Goal: Task Accomplishment & Management: Manage account settings

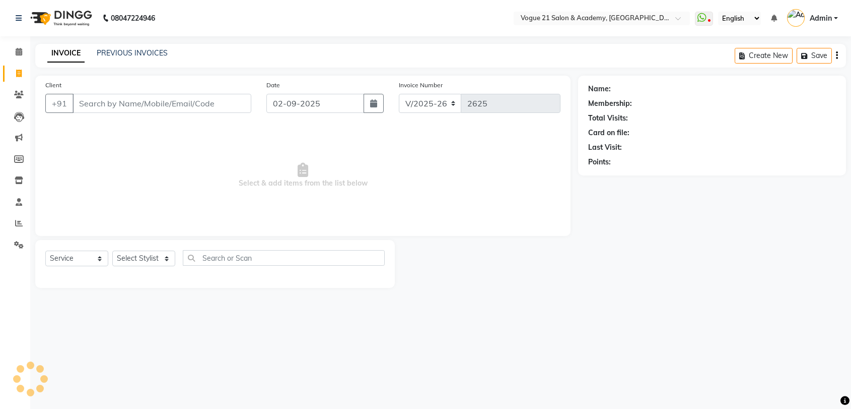
select select "4433"
select select "service"
click at [112, 106] on input "Client" at bounding box center [163, 103] width 181 height 19
type input "9137846518"
select select "1: Object"
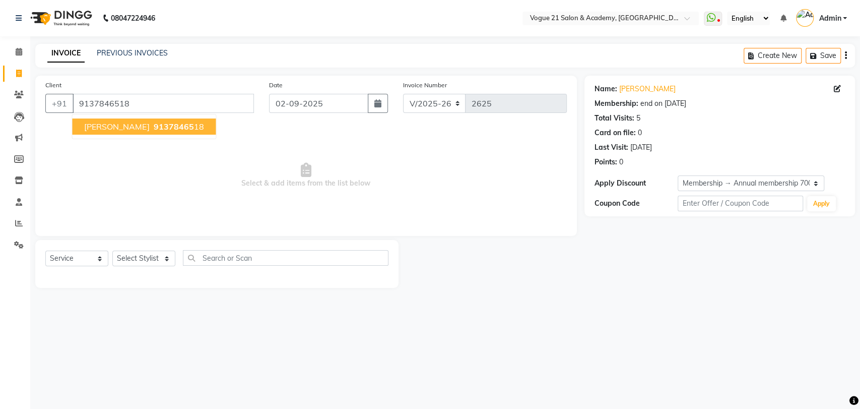
click at [88, 125] on span "Sneha Shetty" at bounding box center [116, 126] width 65 height 10
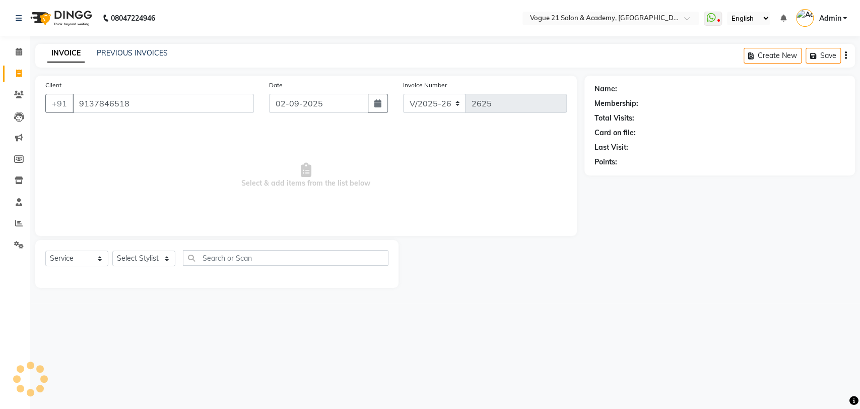
select select "1: Object"
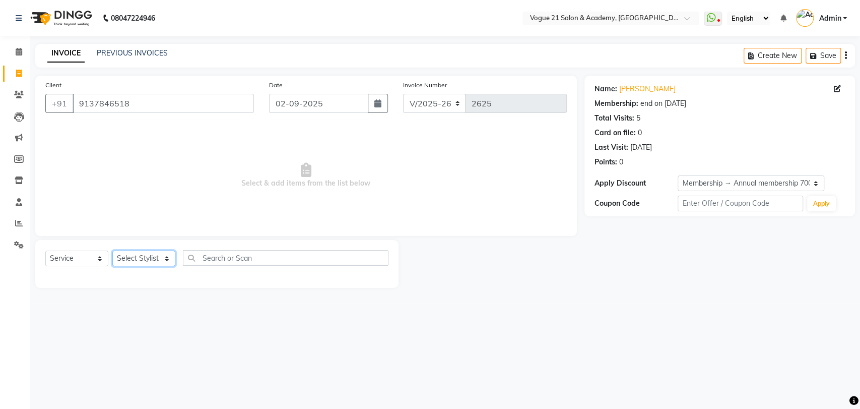
click at [162, 255] on select "Select Stylist aamir Alicia Dsouza Altamash Jamshed jyoti chauhan Pooja yadav P…" at bounding box center [143, 258] width 63 height 16
select select "66614"
click at [112, 250] on select "Select Stylist aamir Alicia Dsouza Altamash Jamshed jyoti chauhan Pooja yadav P…" at bounding box center [143, 258] width 63 height 16
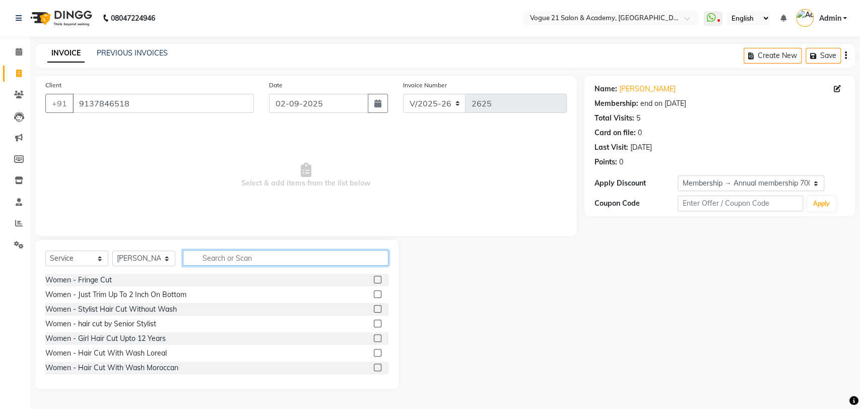
click at [225, 255] on input "text" at bounding box center [286, 258] width 206 height 16
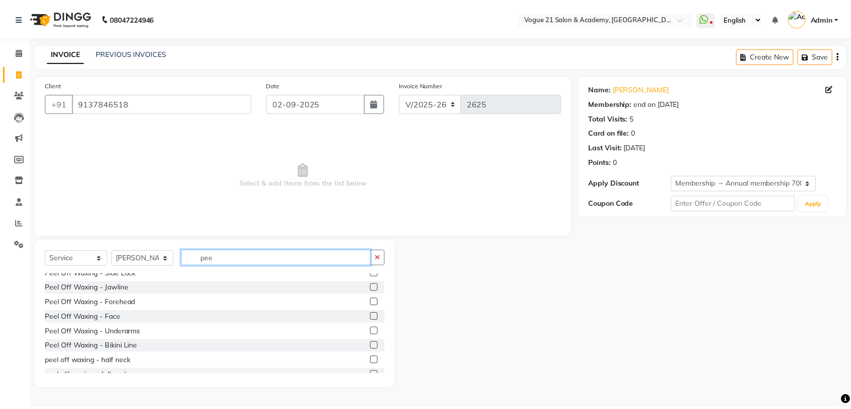
scroll to position [93, 0]
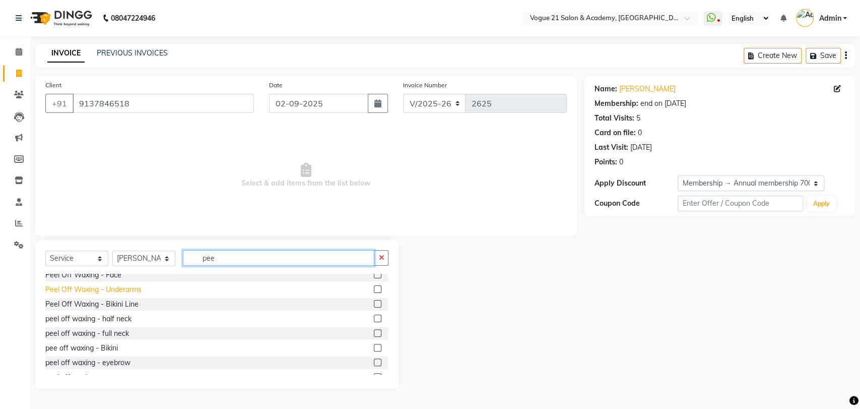
type input "pee"
click at [129, 289] on div "Peel Off Waxing - Underarms" at bounding box center [93, 289] width 96 height 11
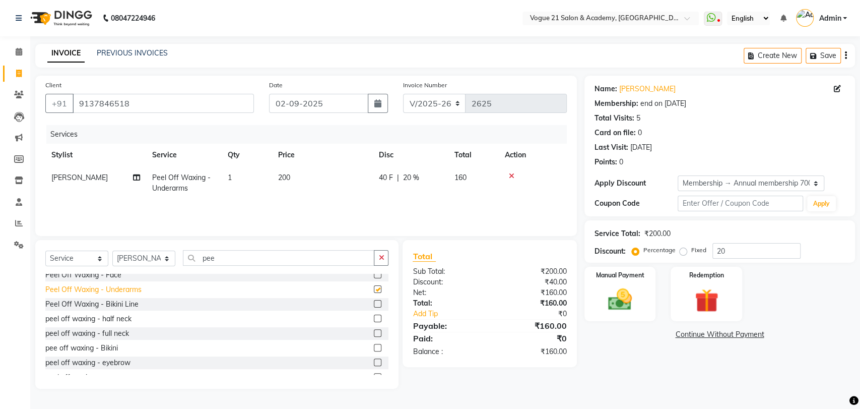
checkbox input "false"
click at [629, 297] on img at bounding box center [620, 299] width 40 height 28
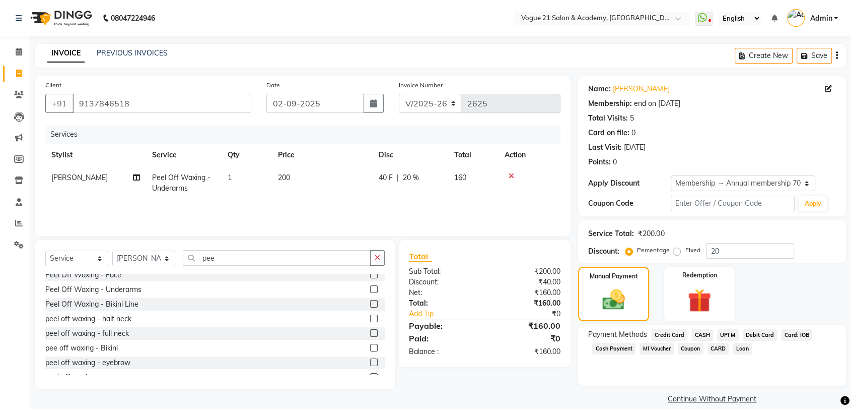
click at [730, 332] on span "UPI M" at bounding box center [728, 335] width 22 height 12
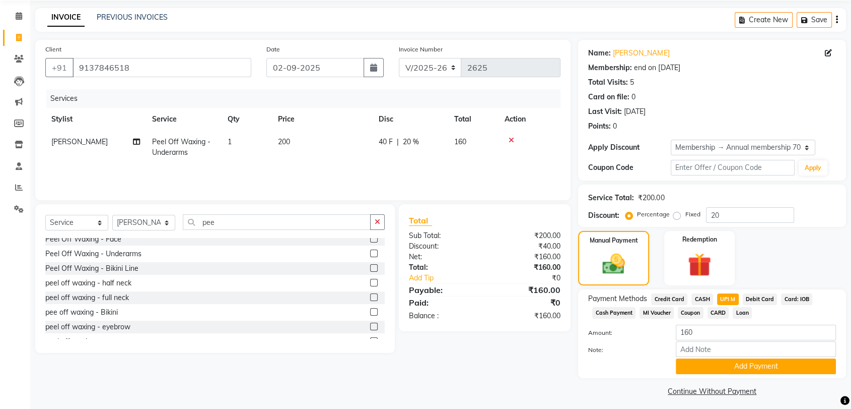
scroll to position [40, 0]
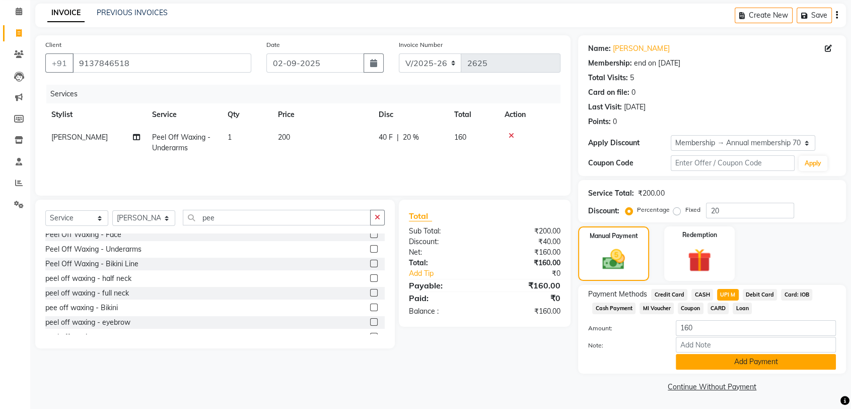
click at [752, 365] on button "Add Payment" at bounding box center [756, 362] width 160 height 16
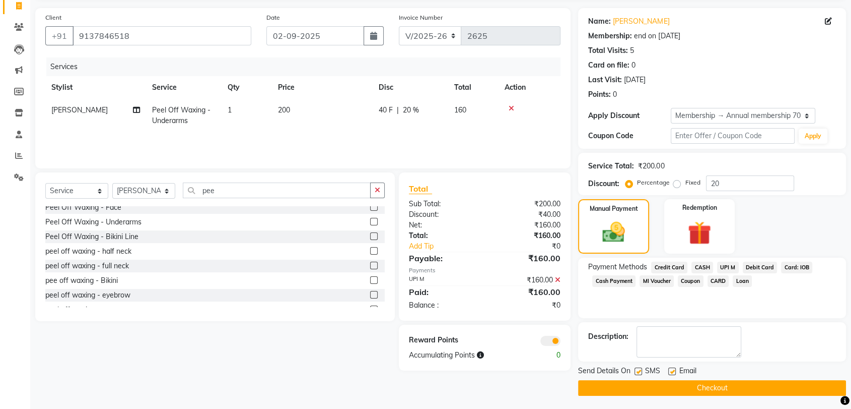
scroll to position [69, 0]
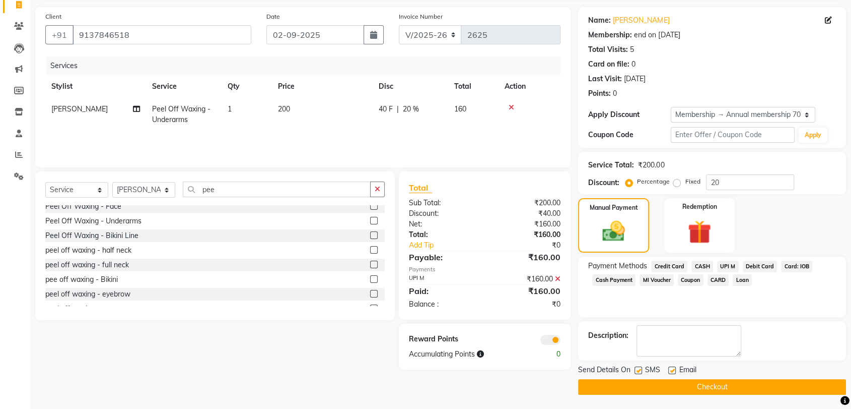
click at [744, 382] on button "Checkout" at bounding box center [712, 387] width 268 height 16
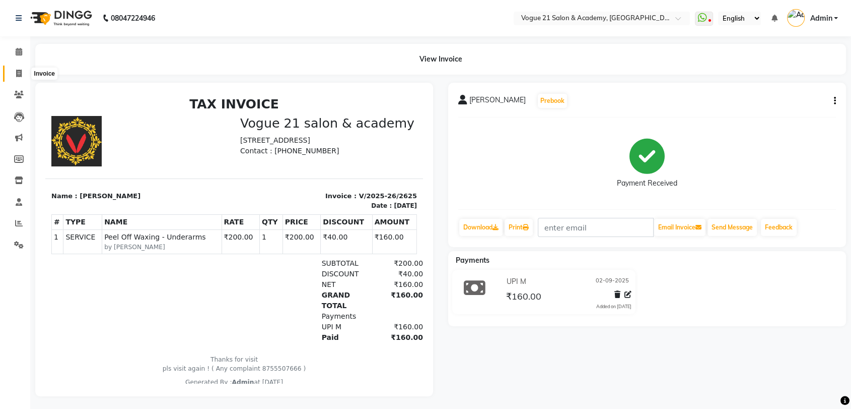
click at [21, 74] on icon at bounding box center [19, 74] width 6 height 8
select select "4433"
select select "service"
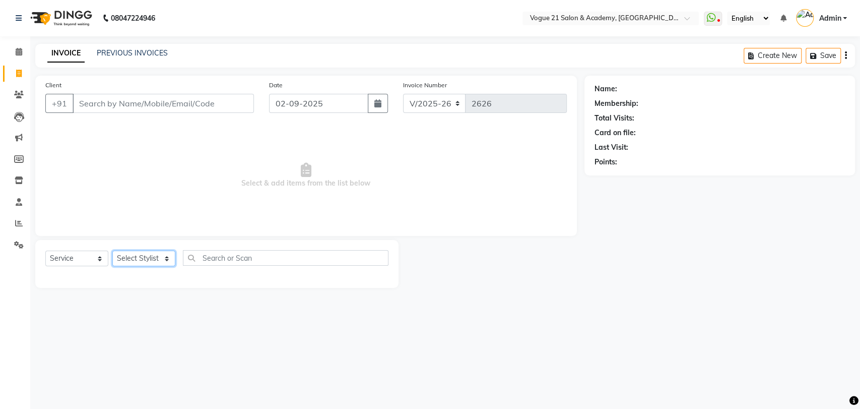
click at [165, 257] on select "Select Stylist aamir Alicia Dsouza Altamash Jamshed jyoti chauhan Pooja yadav P…" at bounding box center [143, 258] width 63 height 16
select select "40287"
click at [112, 250] on select "Select Stylist aamir Alicia Dsouza Altamash Jamshed jyoti chauhan Pooja yadav P…" at bounding box center [143, 258] width 63 height 16
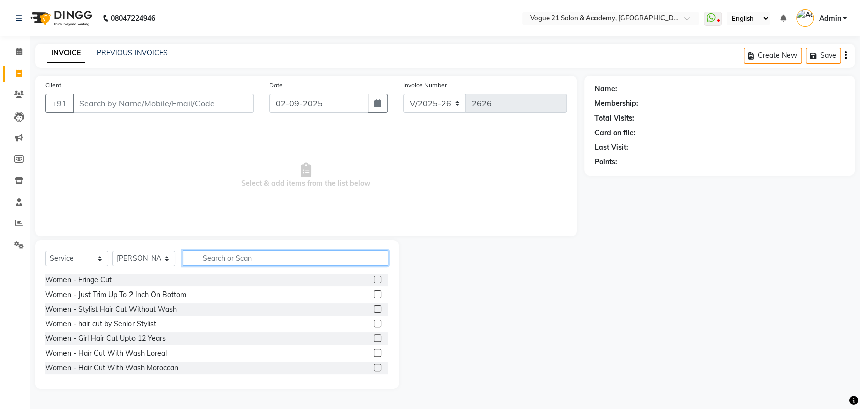
click at [266, 260] on input "text" at bounding box center [286, 258] width 206 height 16
type input "hair cut"
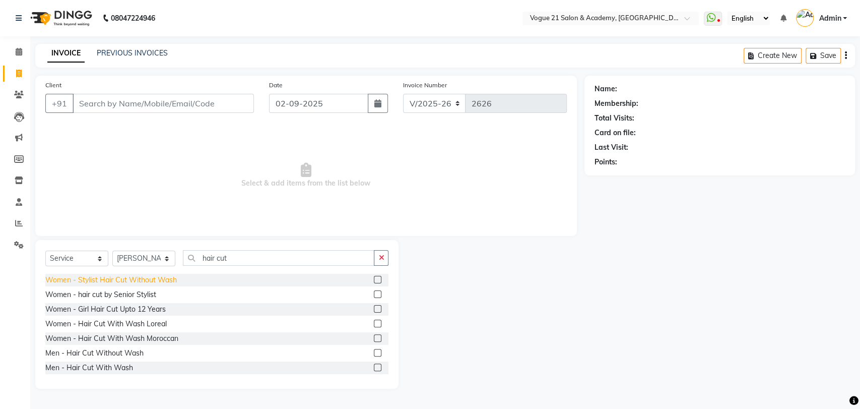
click at [143, 279] on div "Women - Stylist Hair Cut Without Wash" at bounding box center [110, 280] width 131 height 11
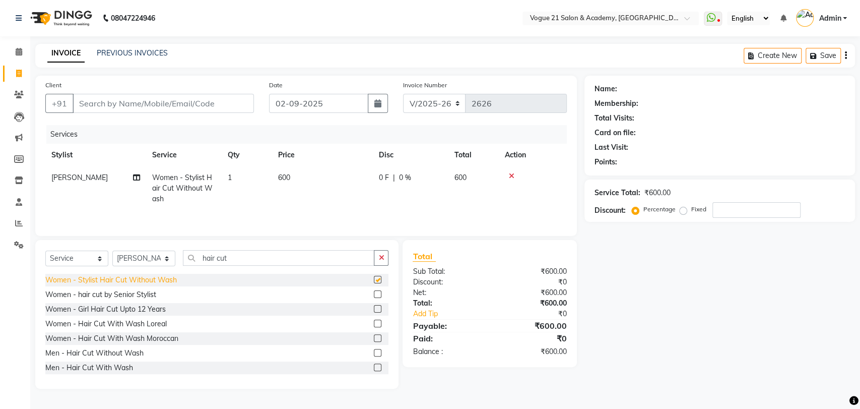
checkbox input "false"
click at [198, 100] on input "Client" at bounding box center [163, 103] width 181 height 19
type input "9"
type input "0"
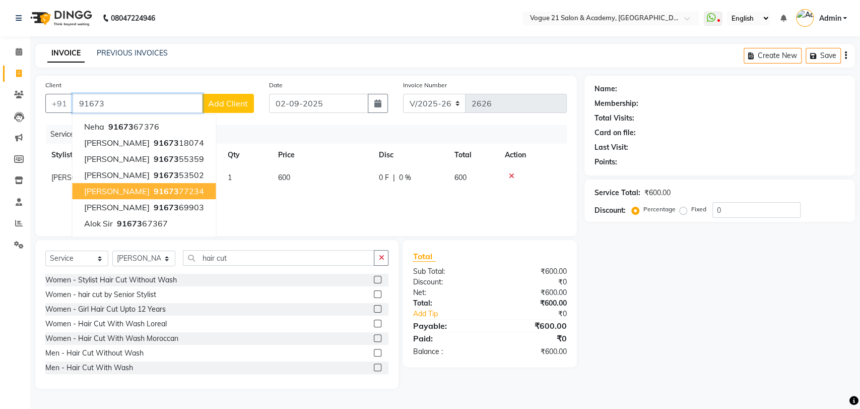
click at [198, 183] on button "shabana shaikh 91673 77234" at bounding box center [144, 191] width 144 height 16
type input "9167377234"
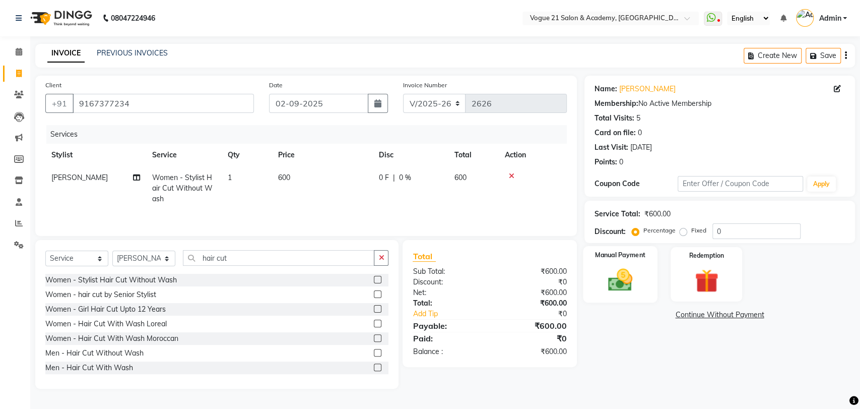
click at [600, 286] on img at bounding box center [620, 279] width 40 height 28
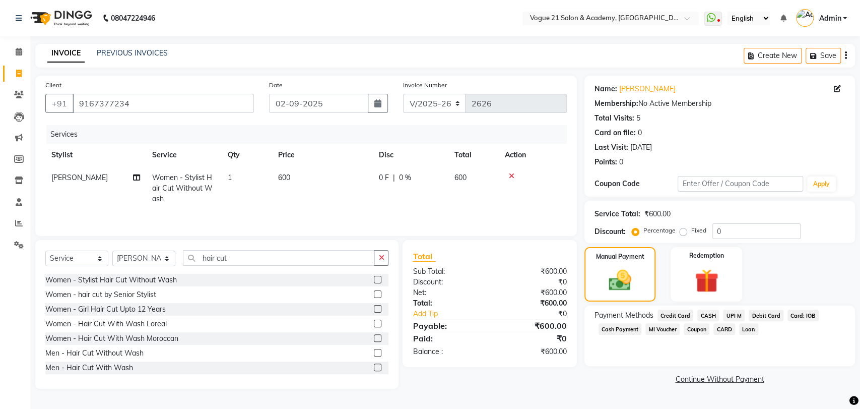
click at [733, 311] on span "UPI M" at bounding box center [734, 315] width 22 height 12
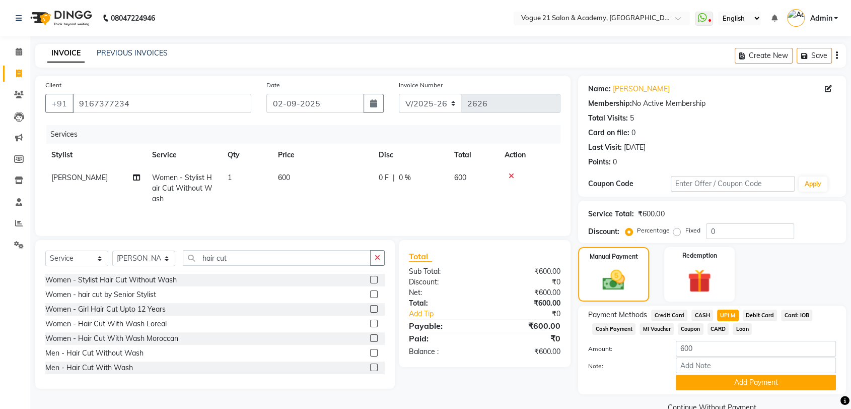
scroll to position [21, 0]
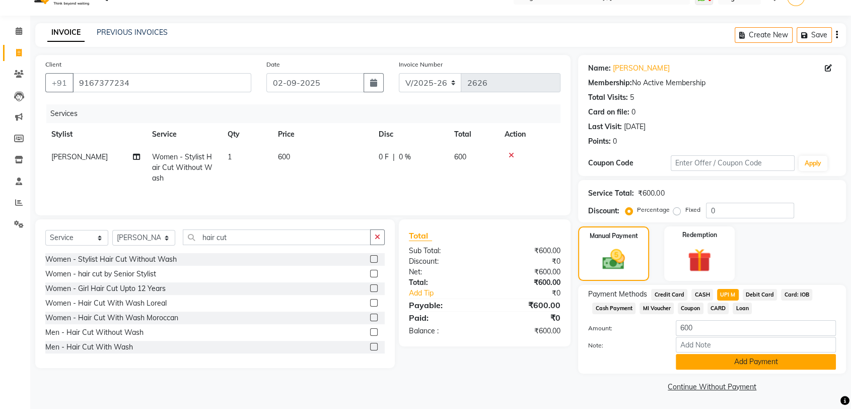
click at [795, 362] on button "Add Payment" at bounding box center [756, 362] width 160 height 16
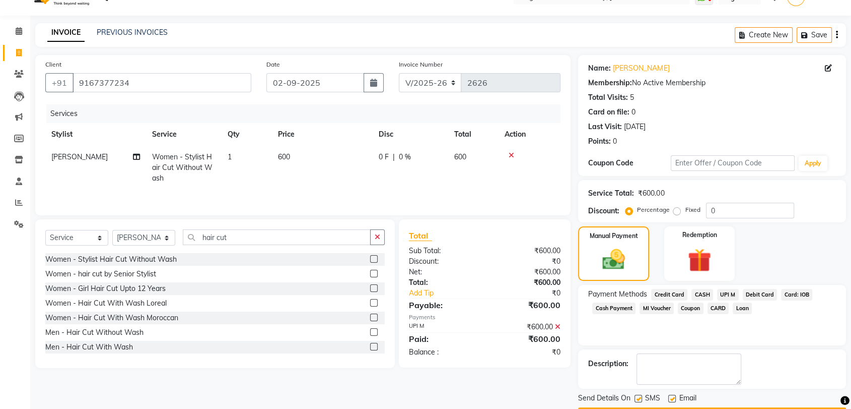
scroll to position [49, 0]
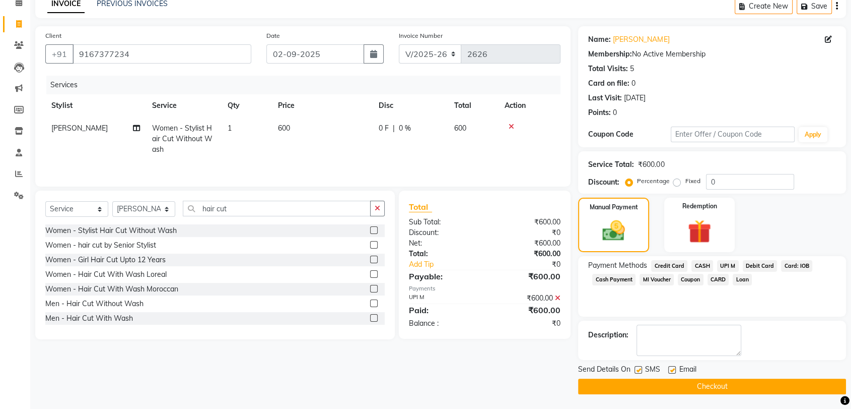
click at [768, 387] on button "Checkout" at bounding box center [712, 386] width 268 height 16
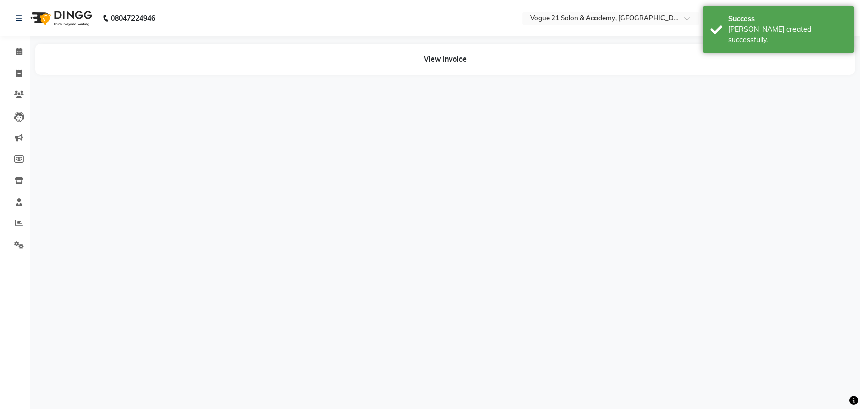
click at [851, 324] on div "08047224946 Select Location × Vogue 21 Salon & Academy, Thane WhatsApp Status ✕…" at bounding box center [430, 204] width 860 height 409
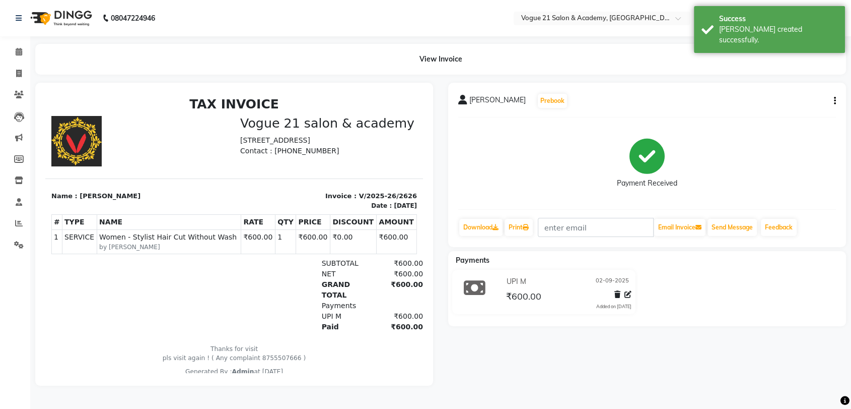
click at [542, 171] on div "Payment Received" at bounding box center [647, 163] width 378 height 76
click at [733, 102] on div "shabana shaikh Prebook" at bounding box center [647, 101] width 378 height 16
click at [746, 97] on div "shabana shaikh Prebook" at bounding box center [647, 101] width 378 height 16
click at [21, 228] on span at bounding box center [19, 224] width 18 height 12
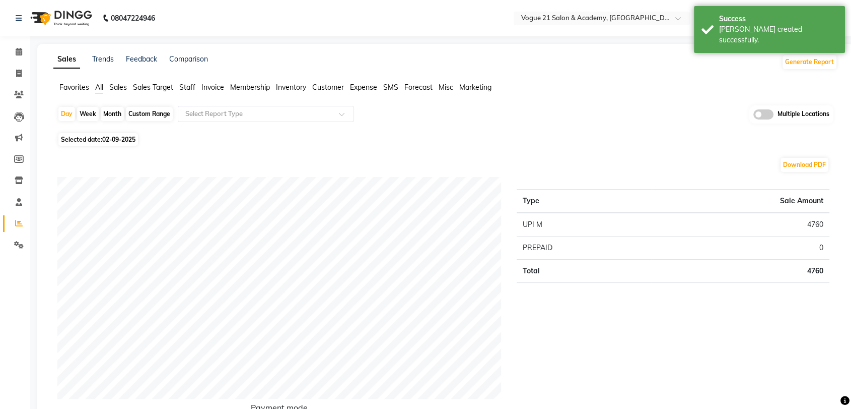
click at [188, 89] on span "Staff" at bounding box center [187, 87] width 16 height 9
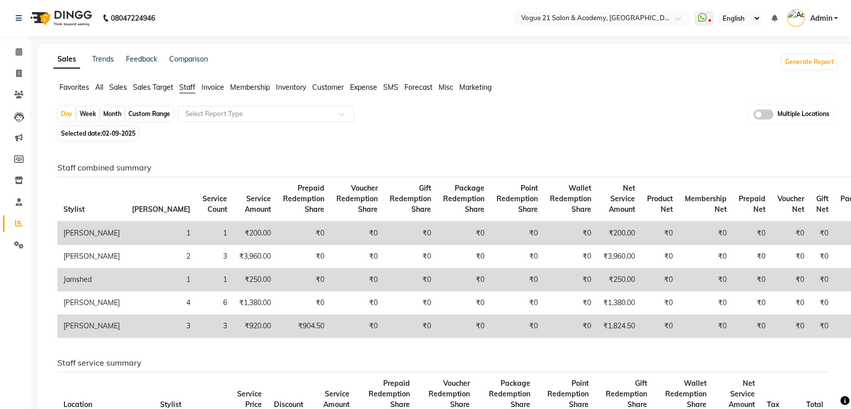
scroll to position [108, 0]
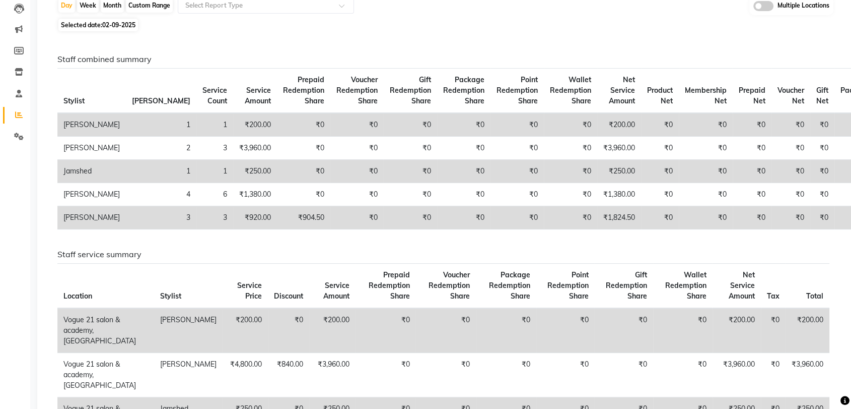
click at [341, 291] on div "Staff service summary Location Stylist Service Price Discount Service Amount Pr…" at bounding box center [443, 393] width 787 height 289
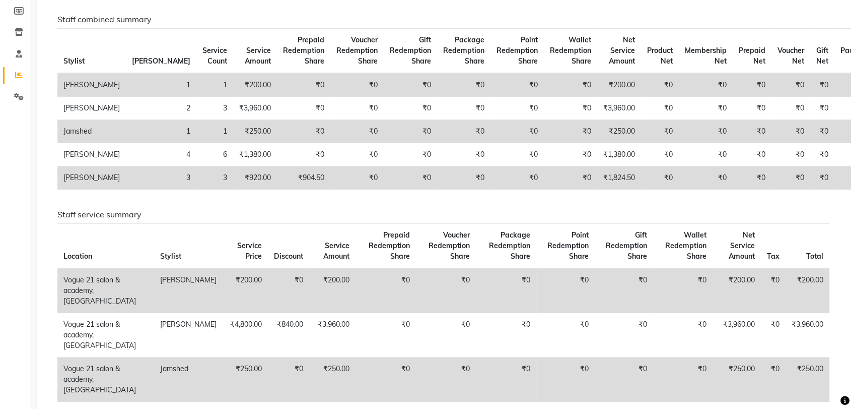
scroll to position [171, 0]
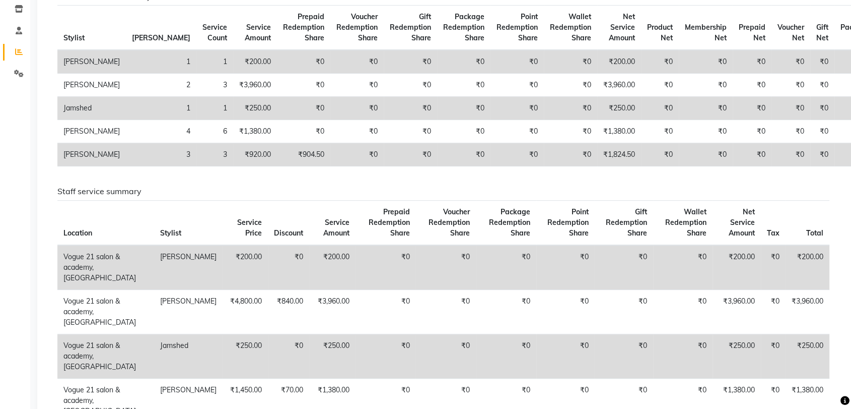
click at [372, 245] on th "Prepaid Redemption Share" at bounding box center [386, 222] width 60 height 45
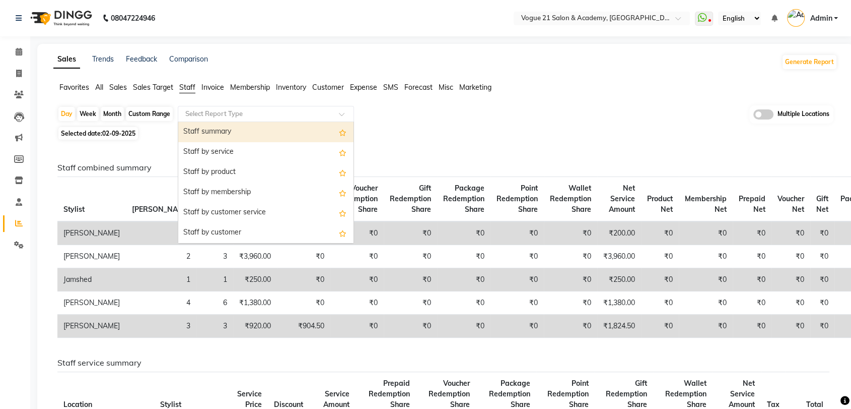
click at [232, 115] on input "text" at bounding box center [255, 114] width 145 height 10
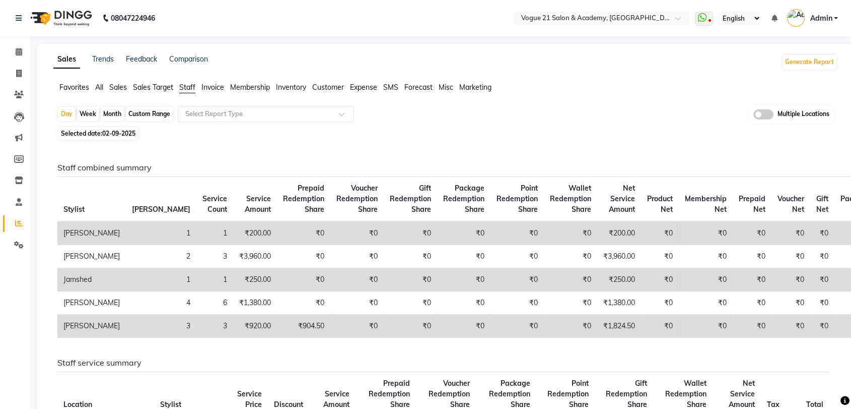
click at [116, 113] on div "Month" at bounding box center [112, 114] width 23 height 14
select select "9"
select select "2025"
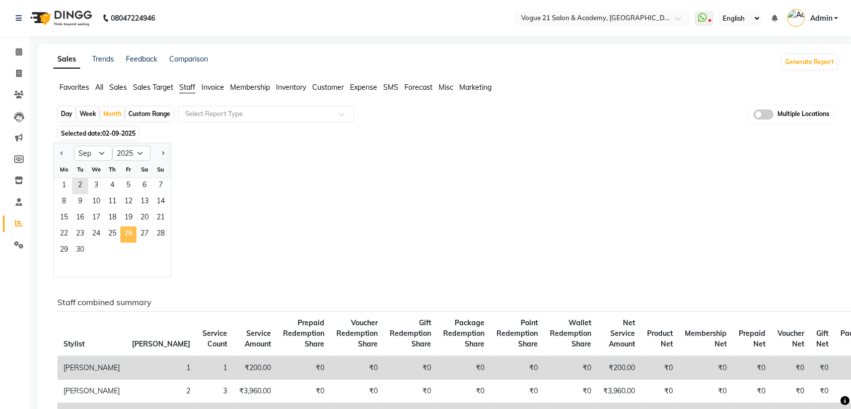
click at [129, 234] on span "26" at bounding box center [128, 234] width 16 height 16
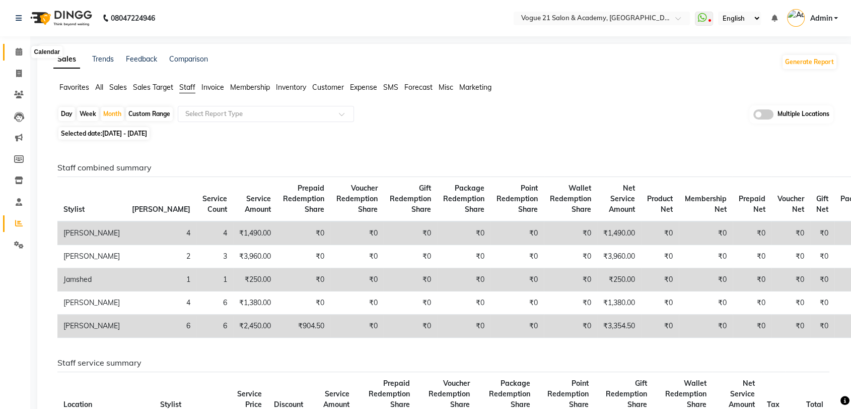
click at [13, 56] on span at bounding box center [19, 52] width 18 height 12
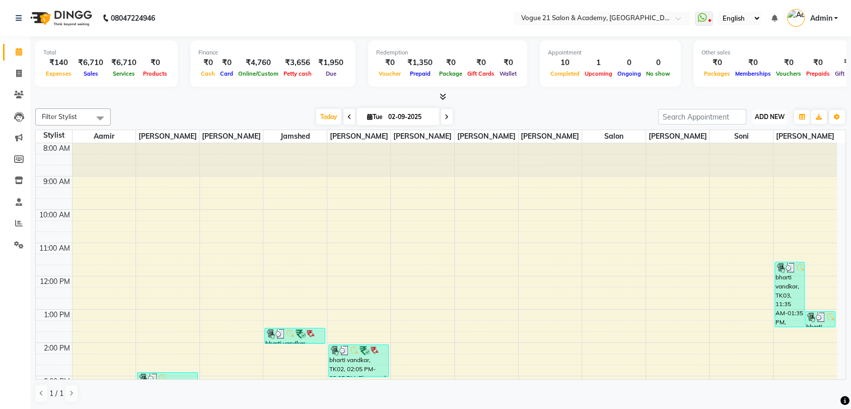
click at [782, 115] on span "ADD NEW" at bounding box center [770, 117] width 30 height 8
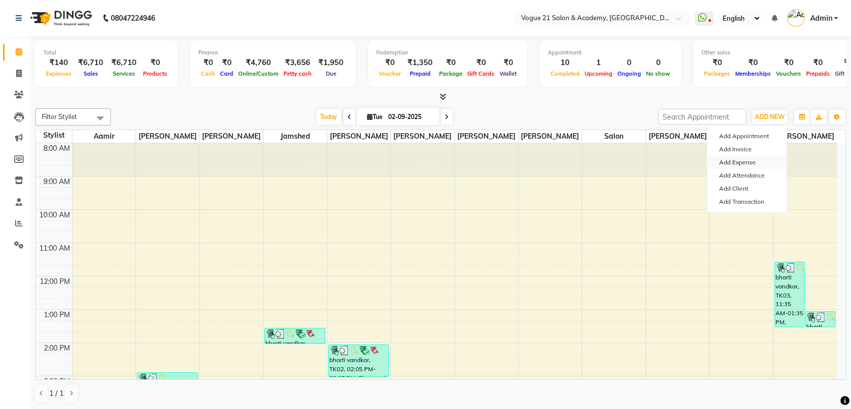
click at [756, 162] on link "Add Expense" at bounding box center [747, 162] width 80 height 13
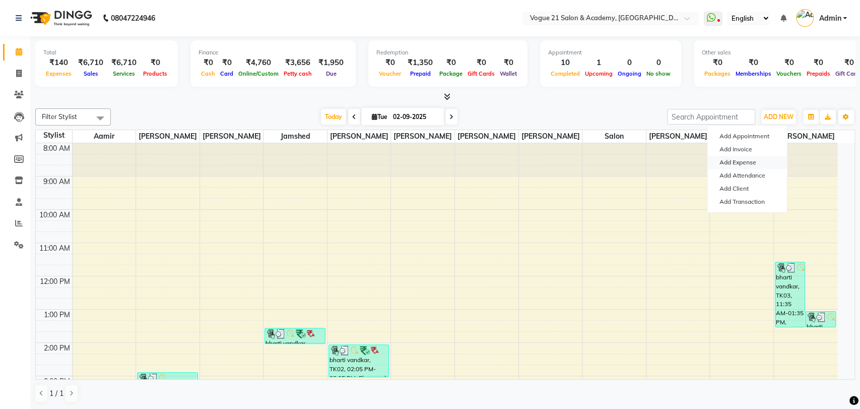
select select "1"
select select "3250"
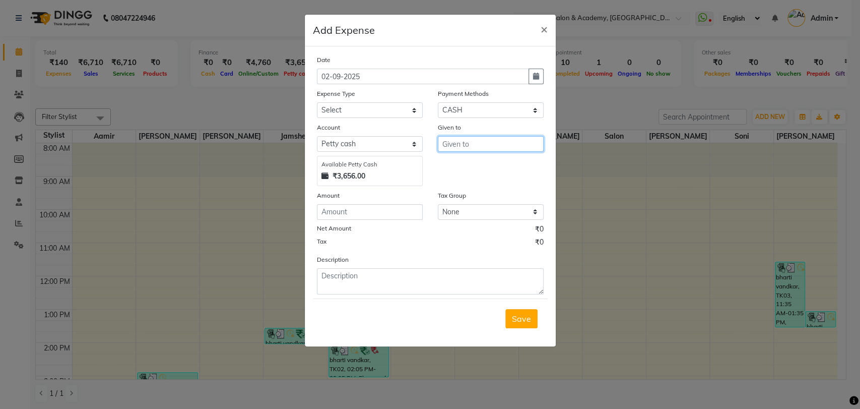
click at [471, 147] on input "text" at bounding box center [491, 144] width 106 height 16
click at [477, 172] on button "jyoti chauhan" at bounding box center [478, 165] width 80 height 16
type input "[PERSON_NAME]"
click at [376, 112] on select "Select Advance Salary Bank charges Cash transfer to bank Client Snacks Equipmen…" at bounding box center [370, 110] width 106 height 16
select select "23412"
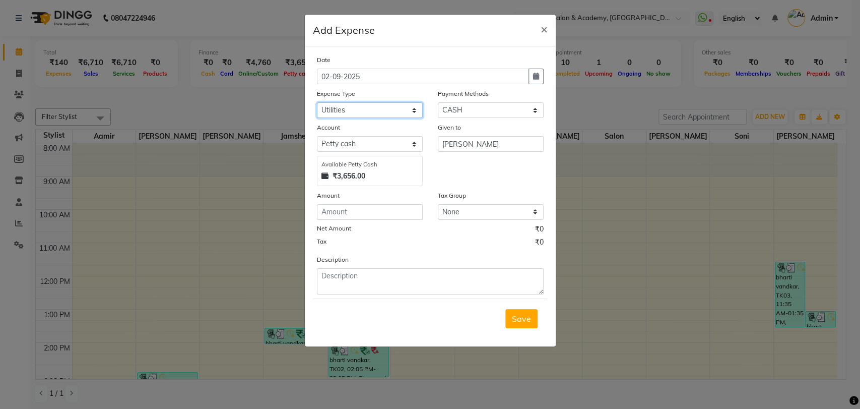
click at [317, 102] on select "Select Advance Salary Bank charges Cash transfer to bank Client Snacks Equipmen…" at bounding box center [370, 110] width 106 height 16
click at [369, 214] on input "number" at bounding box center [370, 212] width 106 height 16
type input "100"
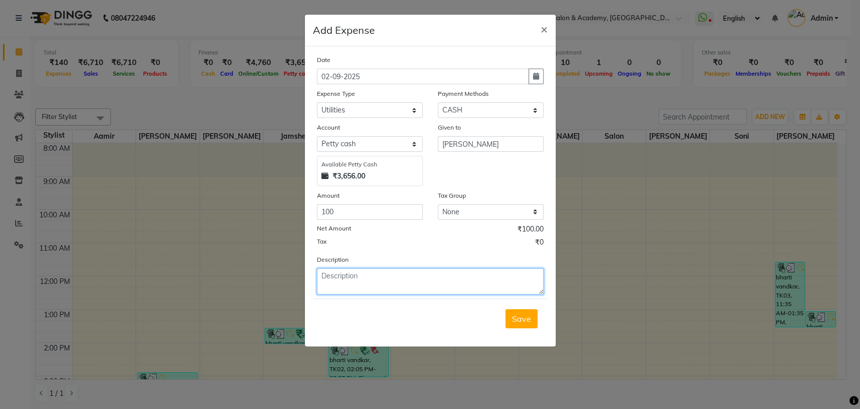
click at [436, 275] on textarea at bounding box center [430, 281] width 227 height 26
type textarea "Pedicure blade jyoti"
click at [530, 321] on span "Save" at bounding box center [521, 318] width 19 height 10
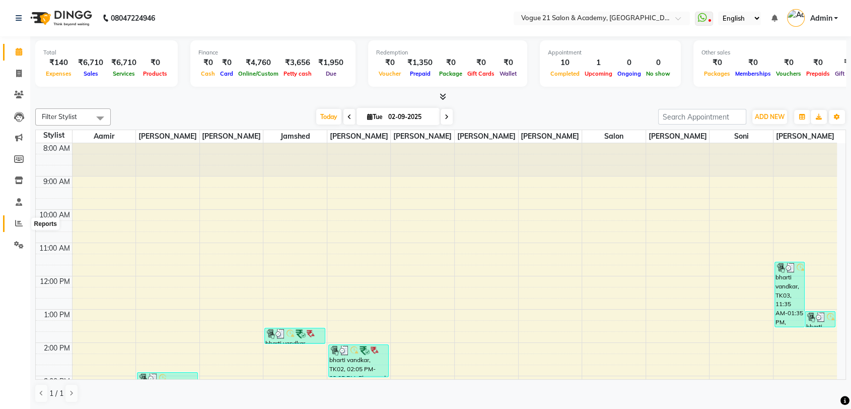
click at [15, 221] on icon at bounding box center [19, 223] width 8 height 8
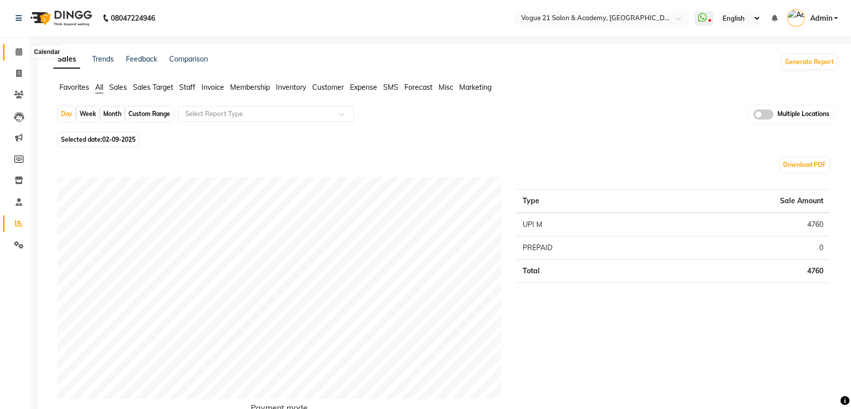
click at [20, 57] on span at bounding box center [19, 52] width 18 height 12
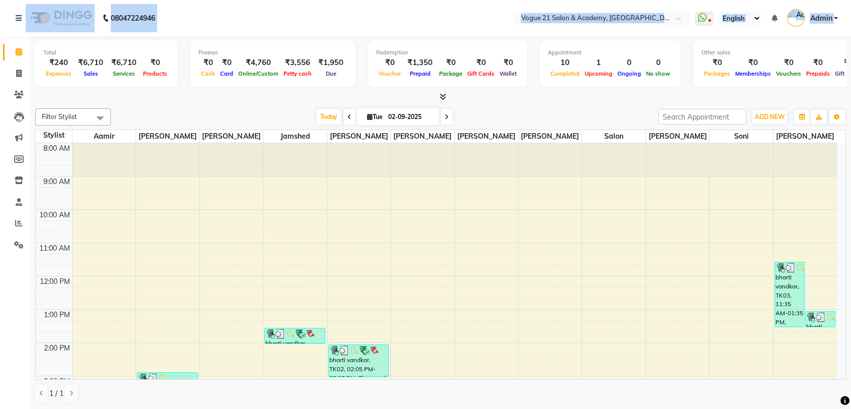
drag, startPoint x: 30, startPoint y: 74, endPoint x: 37, endPoint y: -17, distance: 90.9
click at [37, 0] on html "08047224946 Select Location × Vogue 21 Salon & Academy, Thane WhatsApp Status ✕…" at bounding box center [425, 204] width 851 height 409
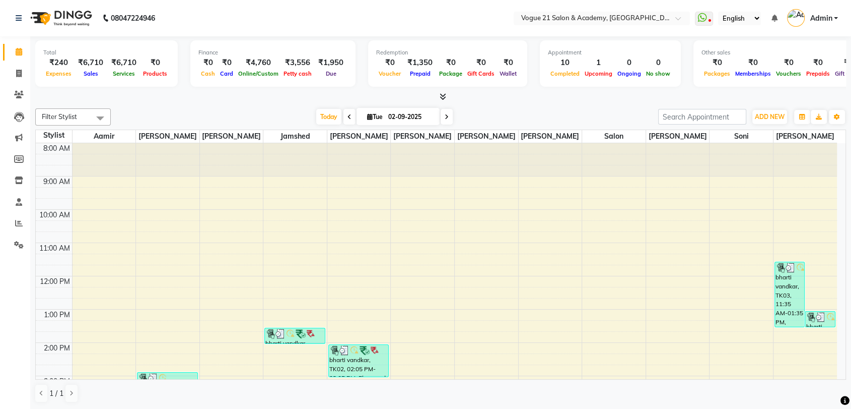
click at [181, 121] on div "Today Tue 02-09-2025" at bounding box center [384, 116] width 537 height 15
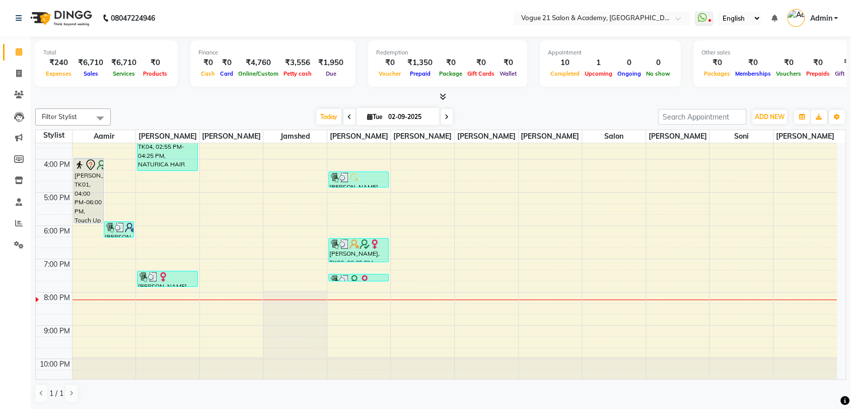
scroll to position [259, 0]
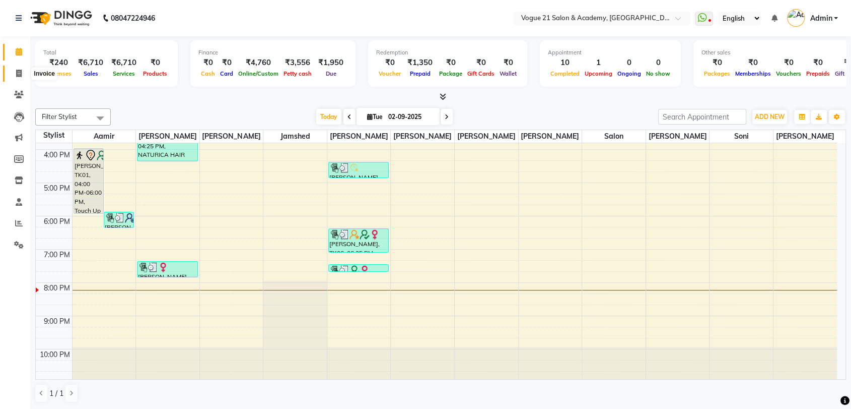
click at [22, 71] on span at bounding box center [19, 74] width 18 height 12
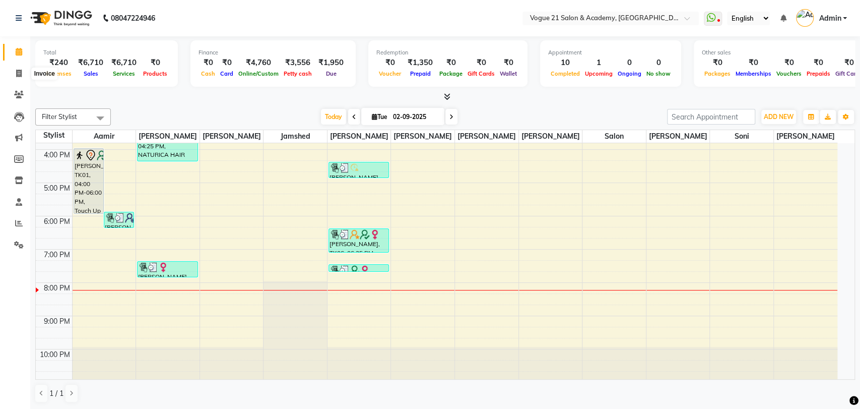
select select "4433"
select select "service"
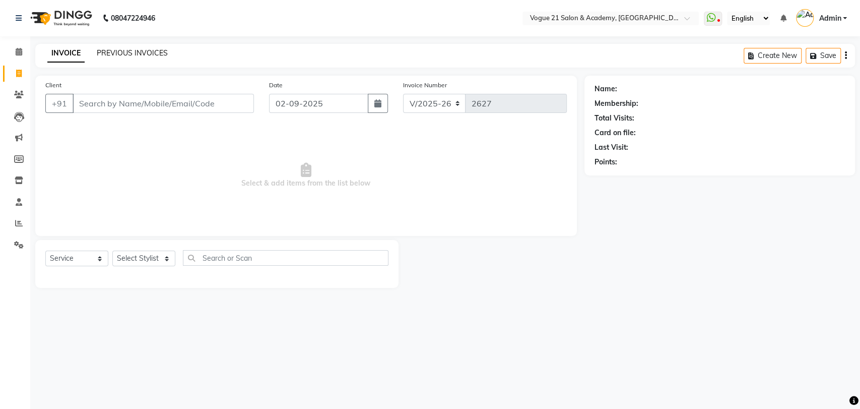
click at [151, 52] on link "PREVIOUS INVOICES" at bounding box center [132, 52] width 71 height 9
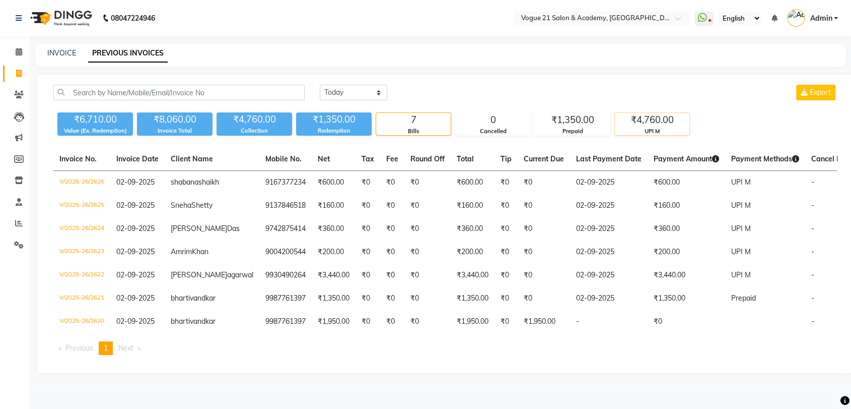
click at [680, 129] on div "UPI M" at bounding box center [652, 131] width 75 height 9
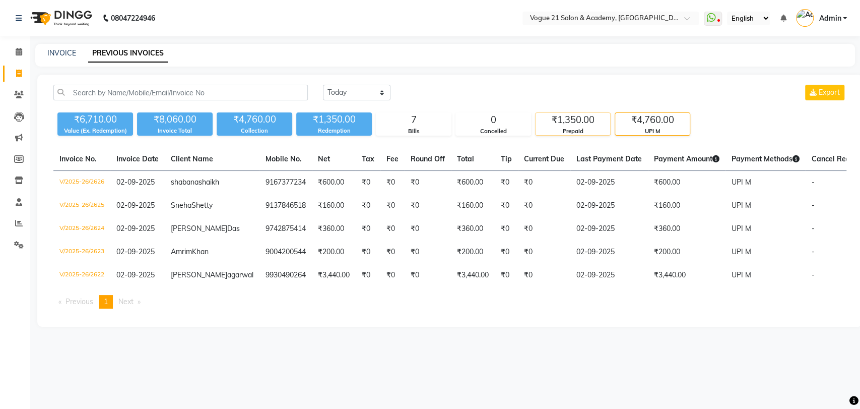
click at [605, 118] on div "₹1,350.00" at bounding box center [572, 120] width 75 height 14
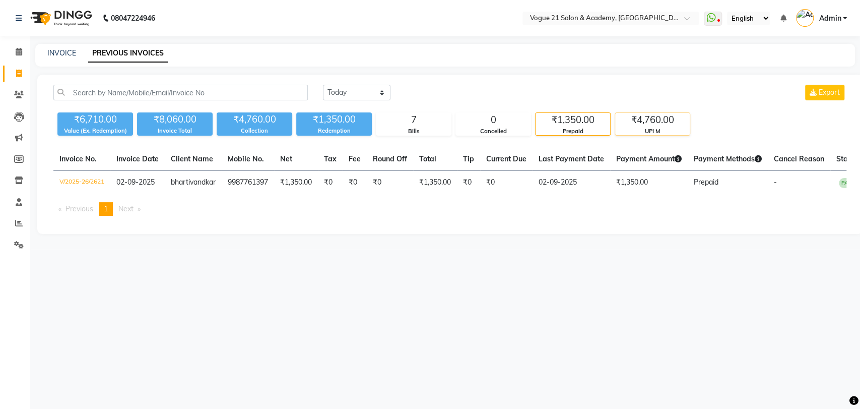
click at [653, 120] on div "₹4,760.00" at bounding box center [652, 120] width 75 height 14
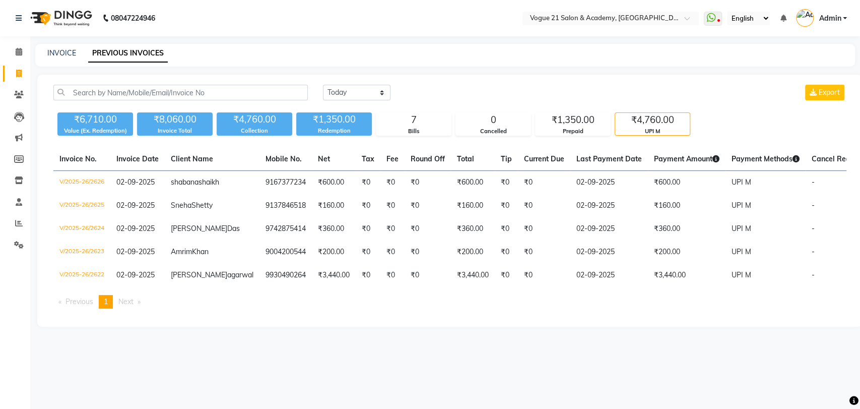
click at [750, 94] on div "Today Yesterday Custom Range Export" at bounding box center [584, 93] width 523 height 16
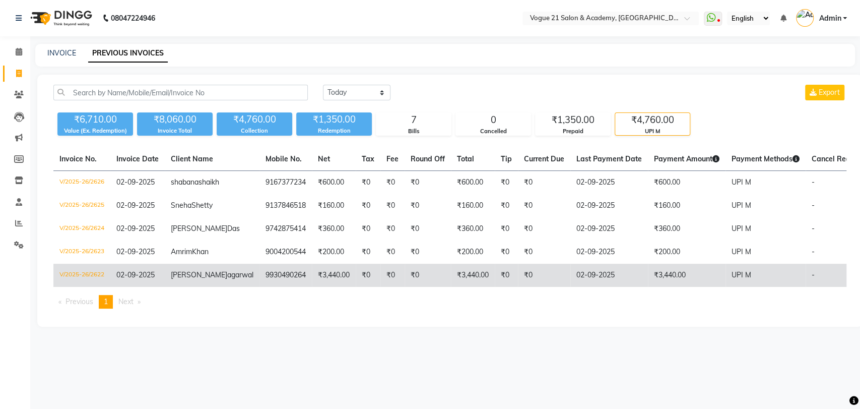
click at [670, 287] on td "₹3,440.00" at bounding box center [687, 274] width 78 height 23
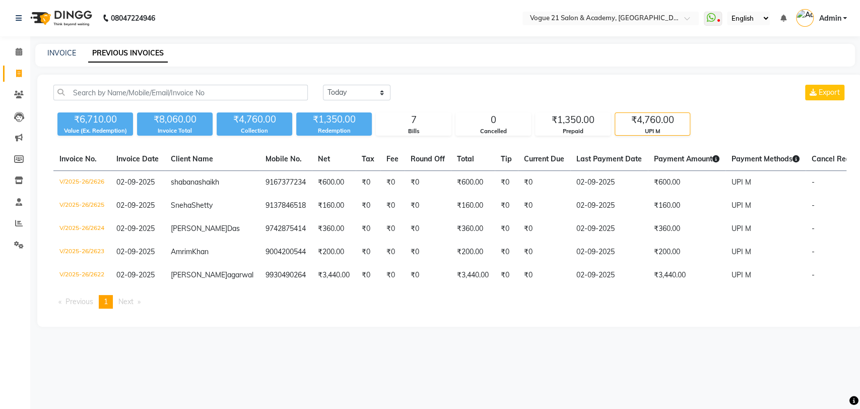
click at [216, 142] on div "Today Yesterday Custom Range Export ₹6,710.00 Value (Ex. Redemption) ₹8,060.00 …" at bounding box center [449, 201] width 825 height 252
click at [63, 54] on link "INVOICE" at bounding box center [61, 52] width 29 height 9
select select "service"
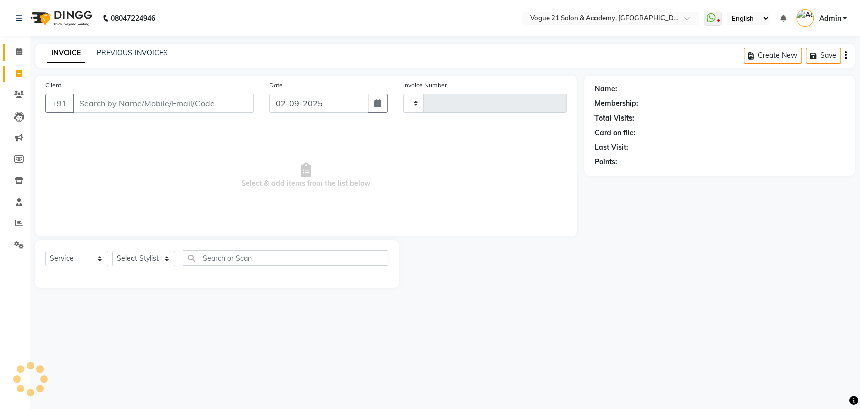
type input "2627"
select select "4433"
click at [3, 45] on link "Calendar" at bounding box center [15, 52] width 24 height 17
click at [18, 52] on icon at bounding box center [19, 52] width 7 height 8
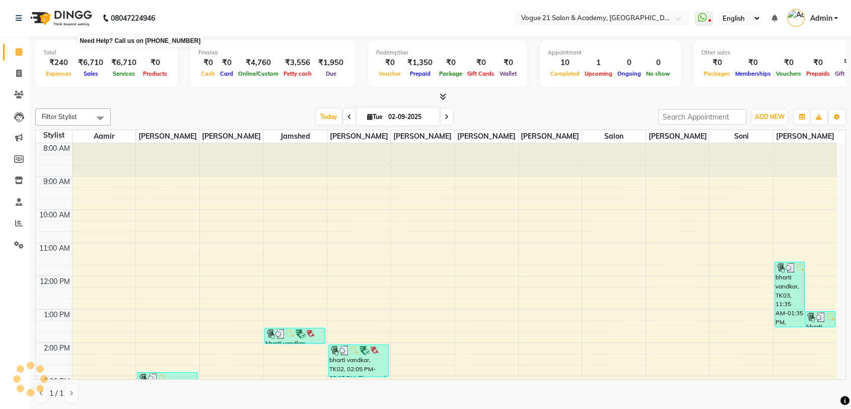
scroll to position [240, 0]
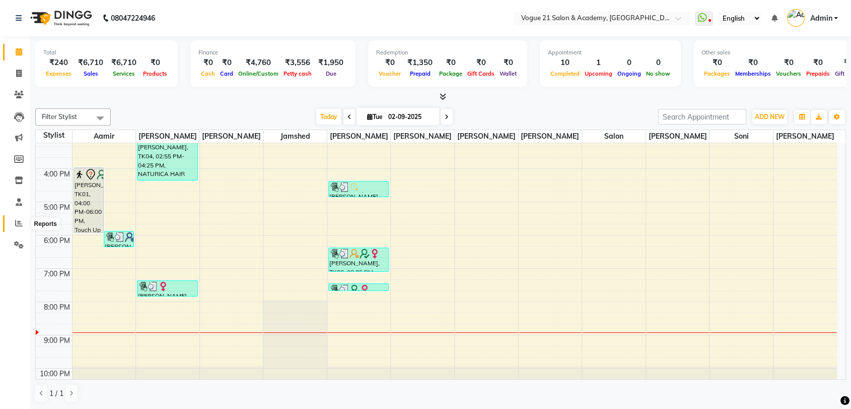
click at [17, 226] on icon at bounding box center [19, 223] width 8 height 8
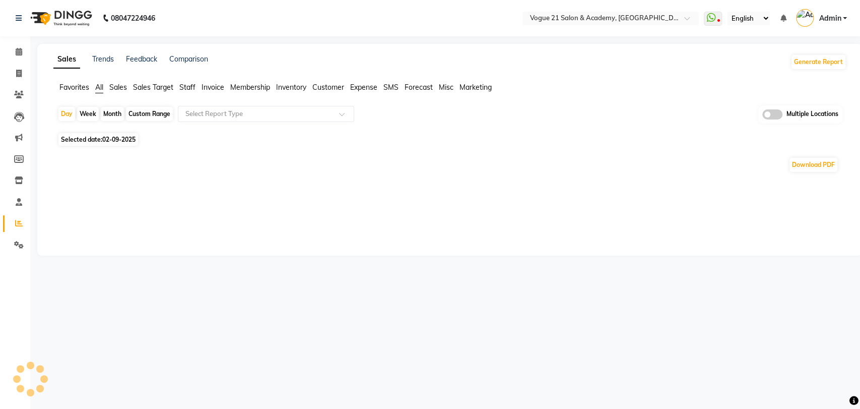
click at [189, 90] on span "Staff" at bounding box center [187, 87] width 16 height 9
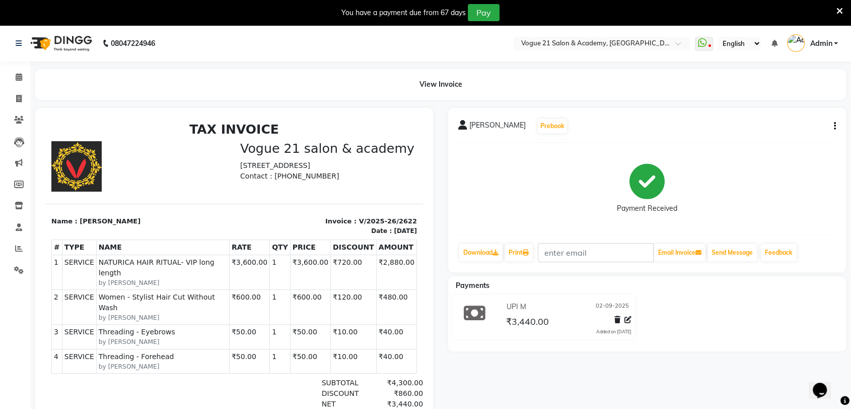
click at [841, 11] on icon at bounding box center [840, 11] width 7 height 9
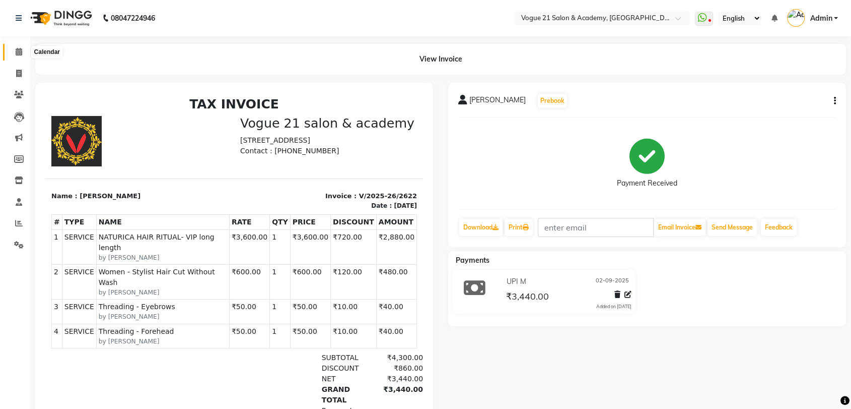
click at [13, 54] on span at bounding box center [19, 52] width 18 height 12
